Goal: Information Seeking & Learning: Learn about a topic

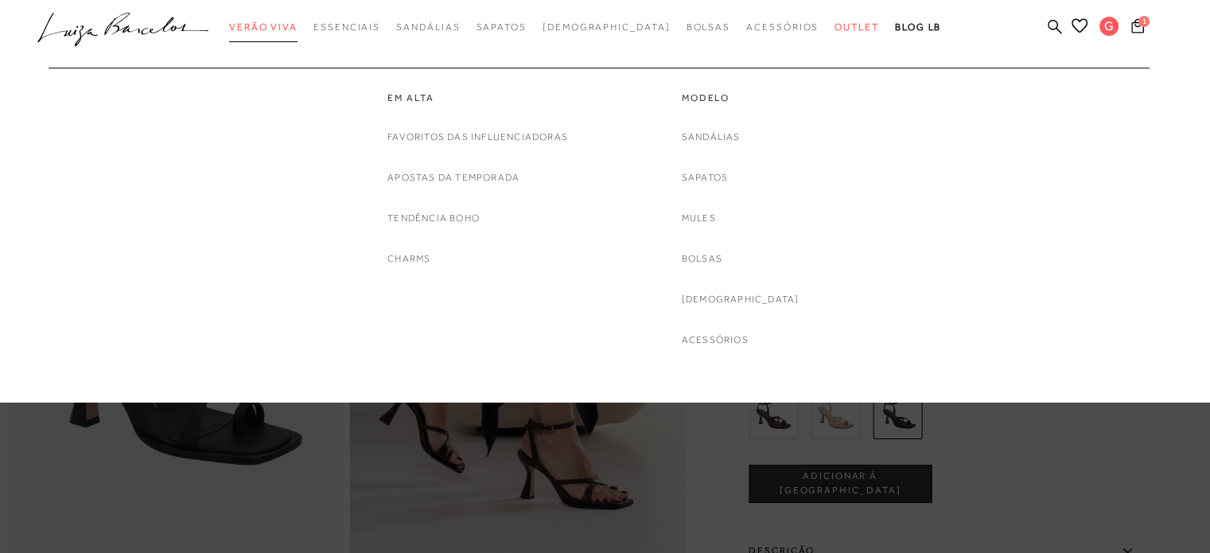
drag, startPoint x: 270, startPoint y: 51, endPoint x: 288, endPoint y: 32, distance: 25.9
click at [288, 32] on span "Verão Viva" at bounding box center [263, 26] width 68 height 11
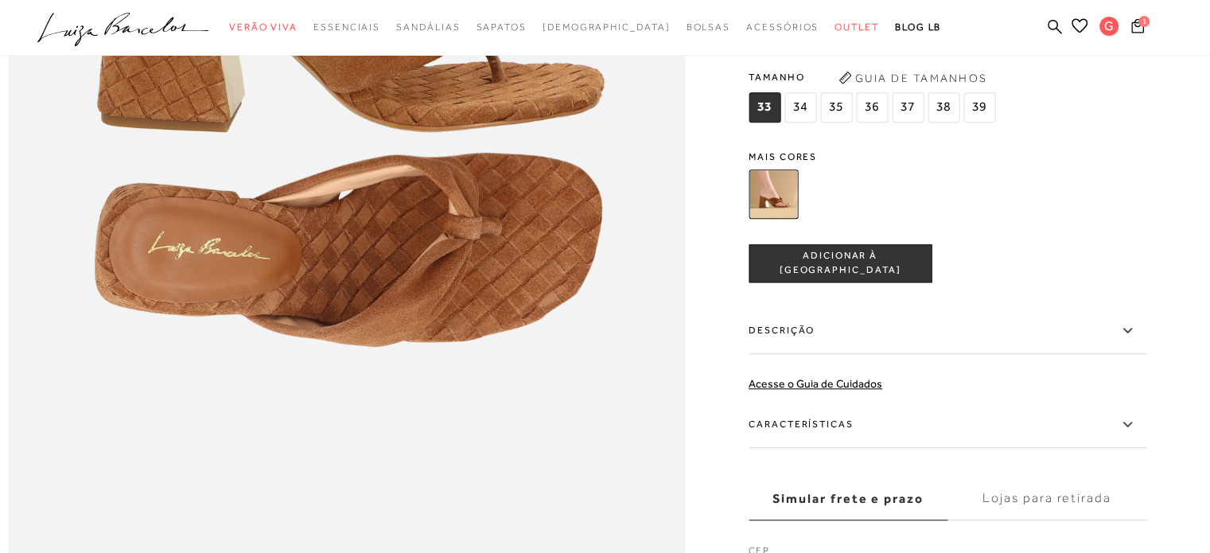
scroll to position [1511, 0]
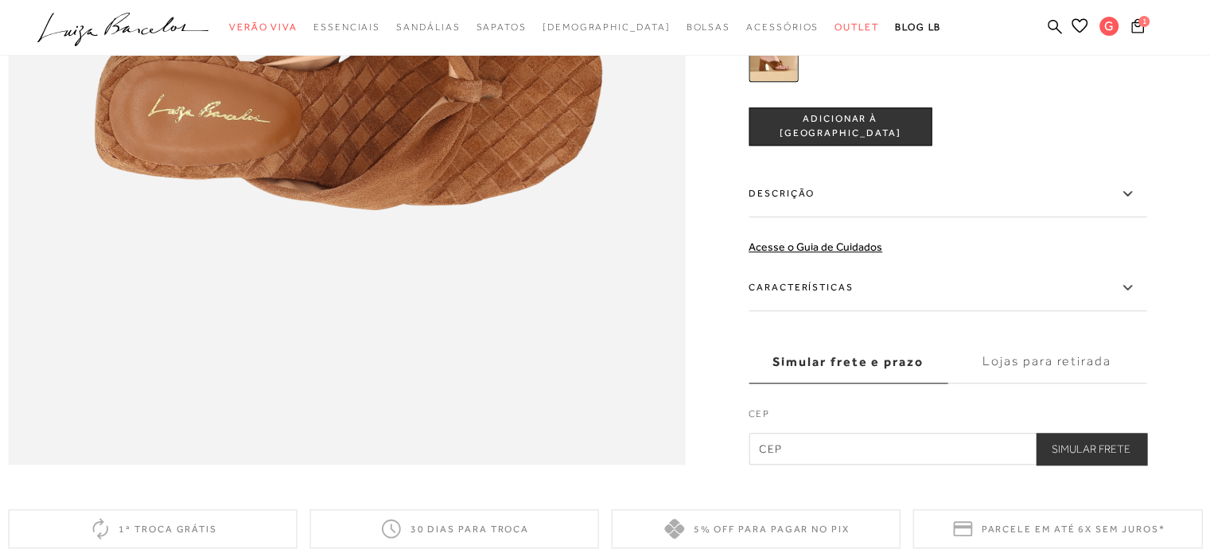
click at [945, 217] on label "Descrição" at bounding box center [948, 194] width 398 height 46
click at [0, 0] on input "Descrição" at bounding box center [0, 0] width 0 height 0
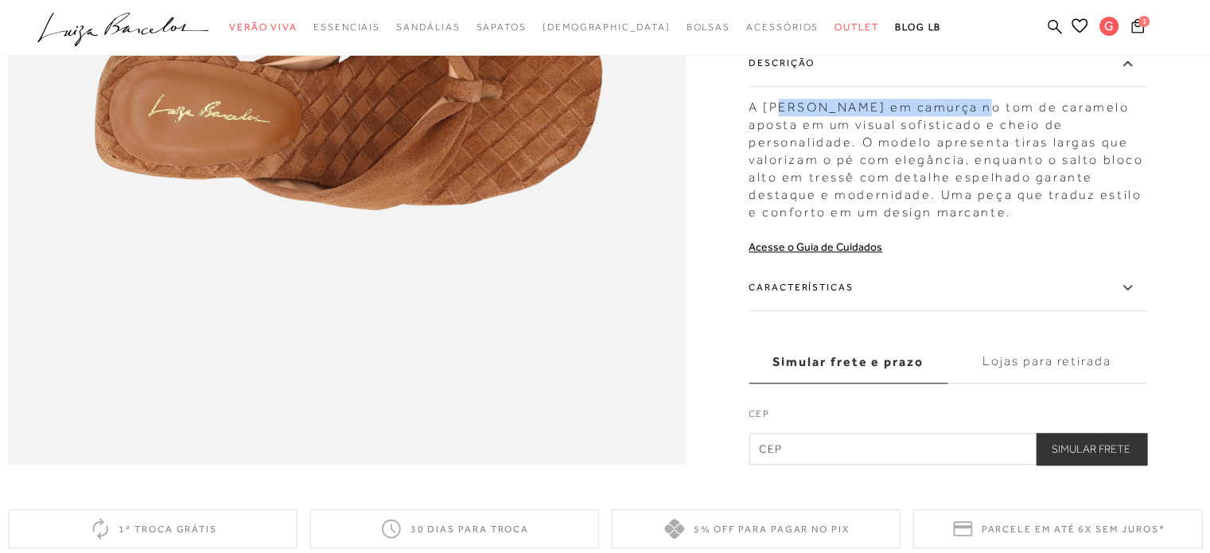
drag, startPoint x: 977, startPoint y: 139, endPoint x: 869, endPoint y: 134, distance: 108.3
click at [788, 142] on div "A sandália de dedo em camurça no tom de caramelo aposta em um visual sofisticad…" at bounding box center [948, 156] width 398 height 130
click at [981, 138] on div "A sandália de dedo em camurça no tom de caramelo aposta em um visual sofisticad…" at bounding box center [948, 156] width 398 height 130
drag, startPoint x: 983, startPoint y: 142, endPoint x: 772, endPoint y: 144, distance: 211.6
click at [772, 144] on div "A sandália de dedo em camurça no tom de caramelo aposta em um visual sofisticad…" at bounding box center [948, 156] width 398 height 130
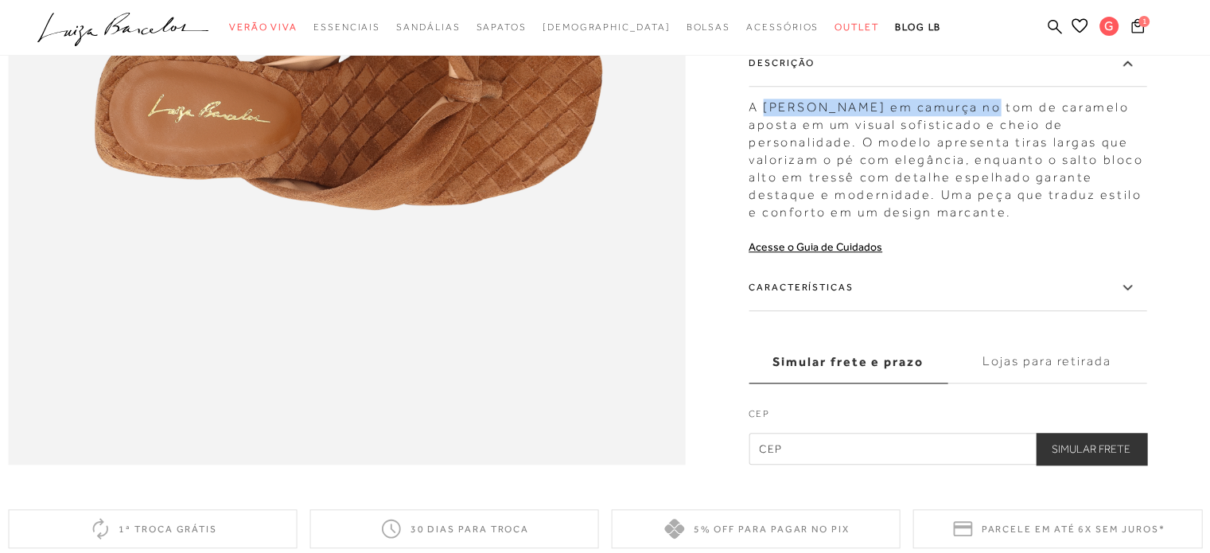
copy div "sandália de dedo em camurça"
